Goal: Find specific page/section: Find specific page/section

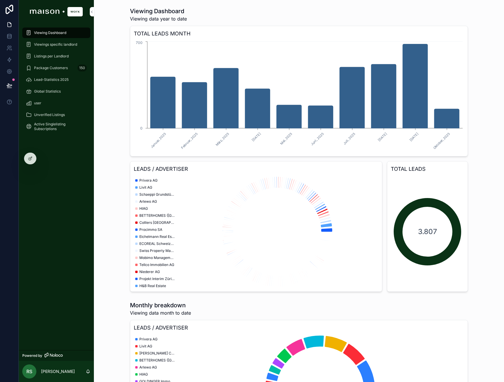
click at [32, 116] on div "Unverified Listings" at bounding box center [56, 114] width 61 height 9
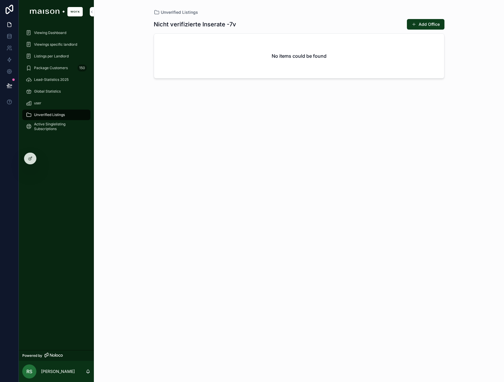
click at [40, 34] on span "Viewing Dashboard" at bounding box center [50, 33] width 32 height 5
